Goal: Navigation & Orientation: Find specific page/section

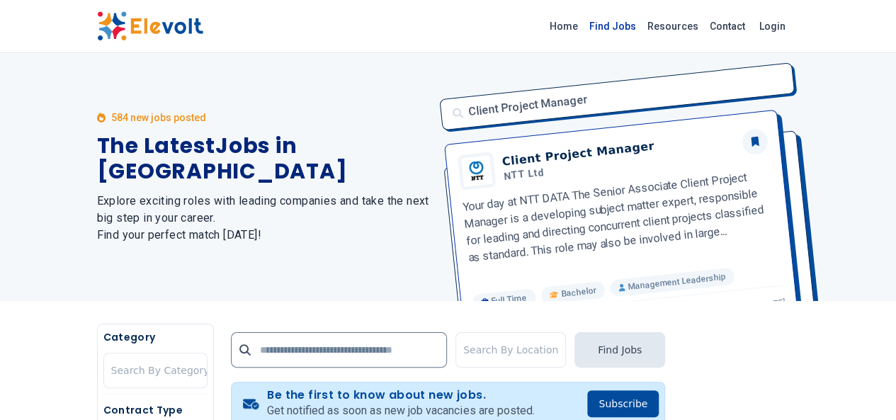
click at [641, 26] on link "Find Jobs" at bounding box center [612, 26] width 58 height 23
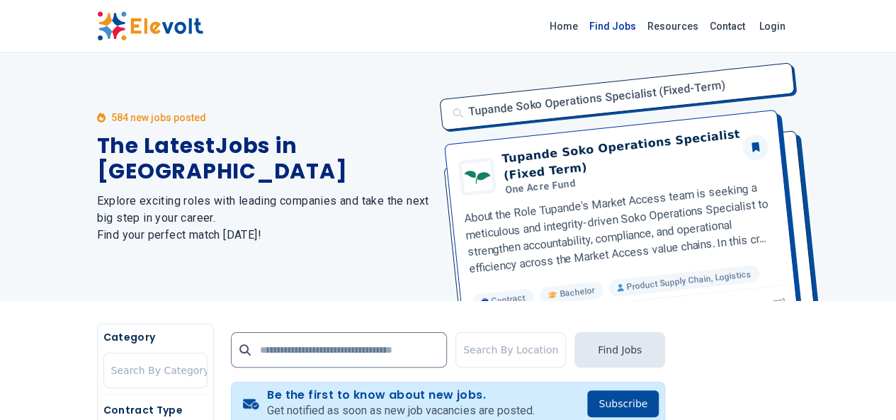
click at [641, 28] on link "Find Jobs" at bounding box center [612, 26] width 58 height 23
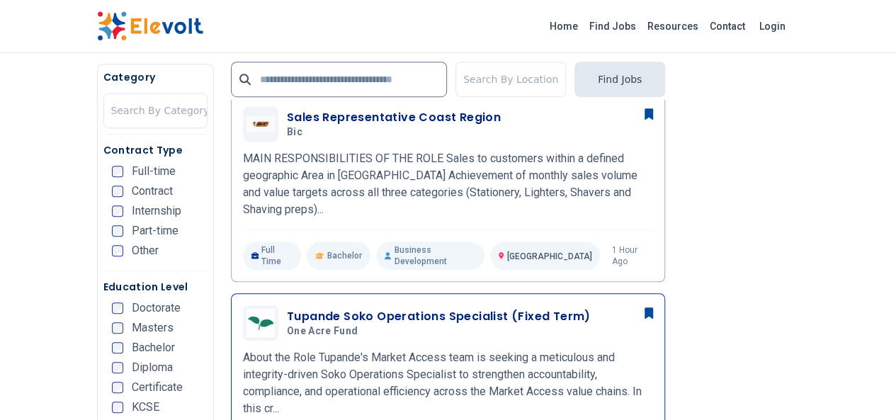
scroll to position [377, 0]
